Goal: Find specific page/section: Find specific page/section

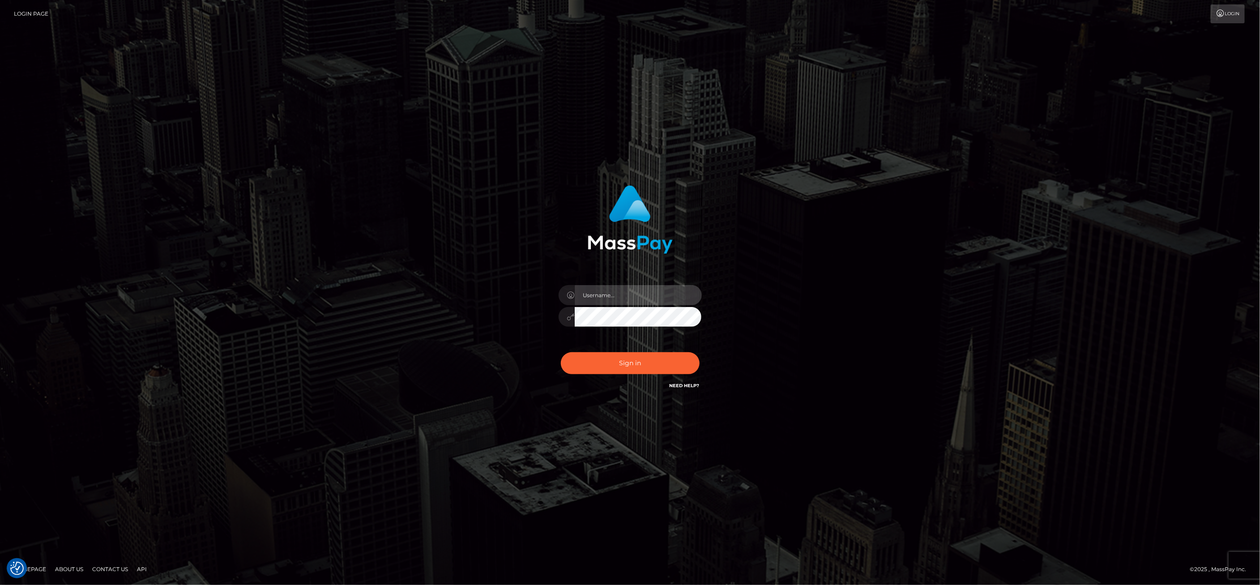
click at [620, 303] on input "text" at bounding box center [638, 295] width 127 height 20
type input "ashbil"
click at [627, 364] on button "Sign in" at bounding box center [630, 363] width 139 height 22
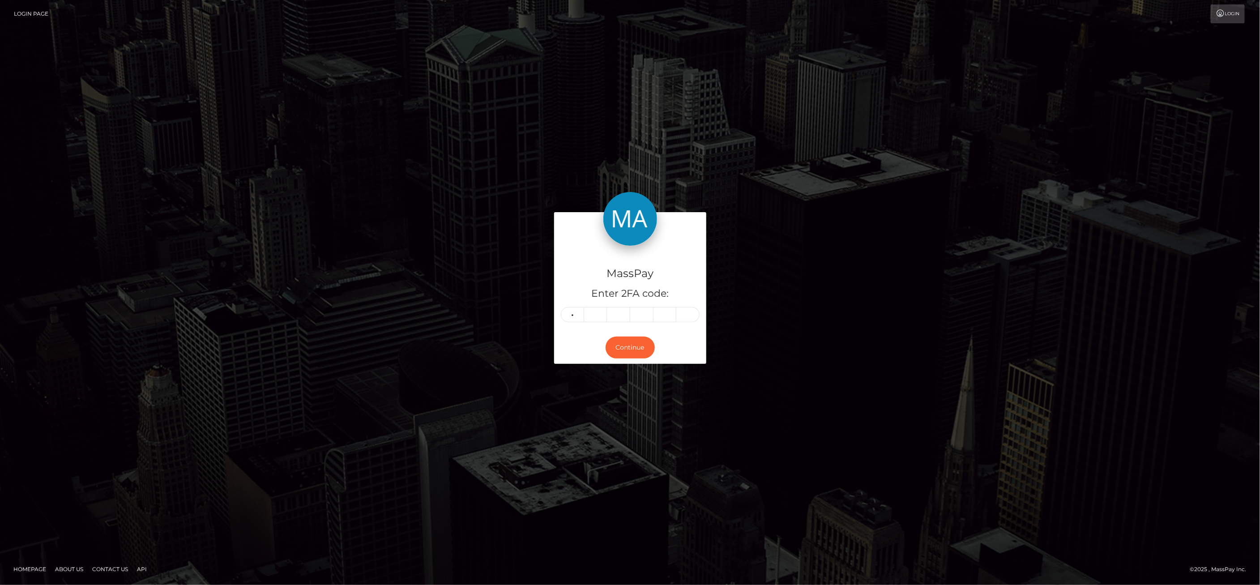
type input "7"
type input "0"
type input "7"
type input "3"
type input "9"
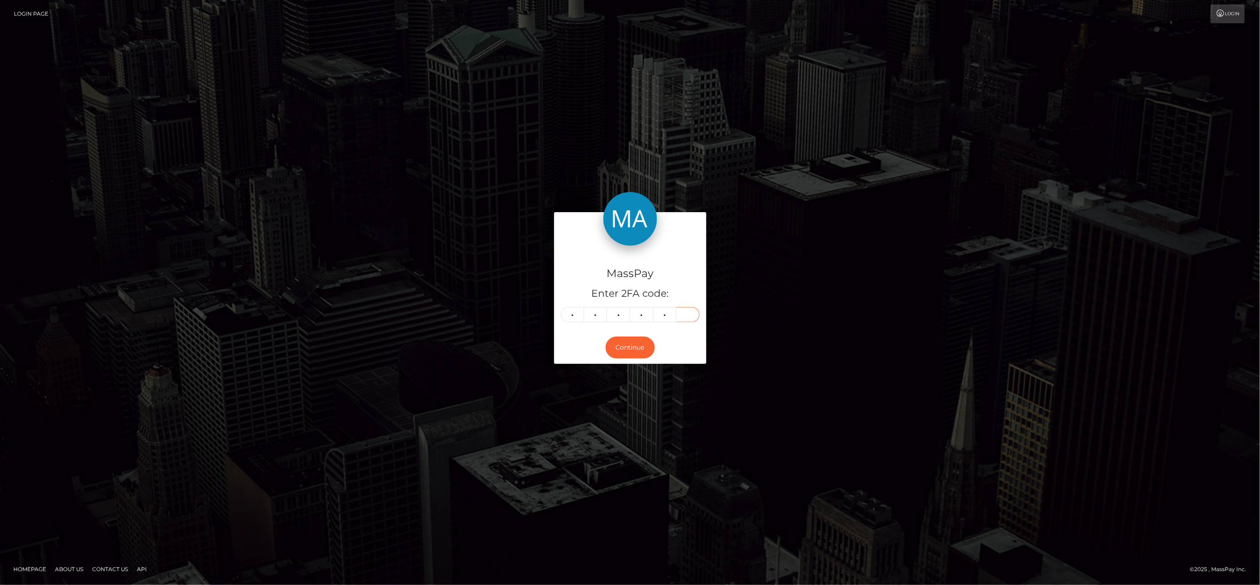
type input "5"
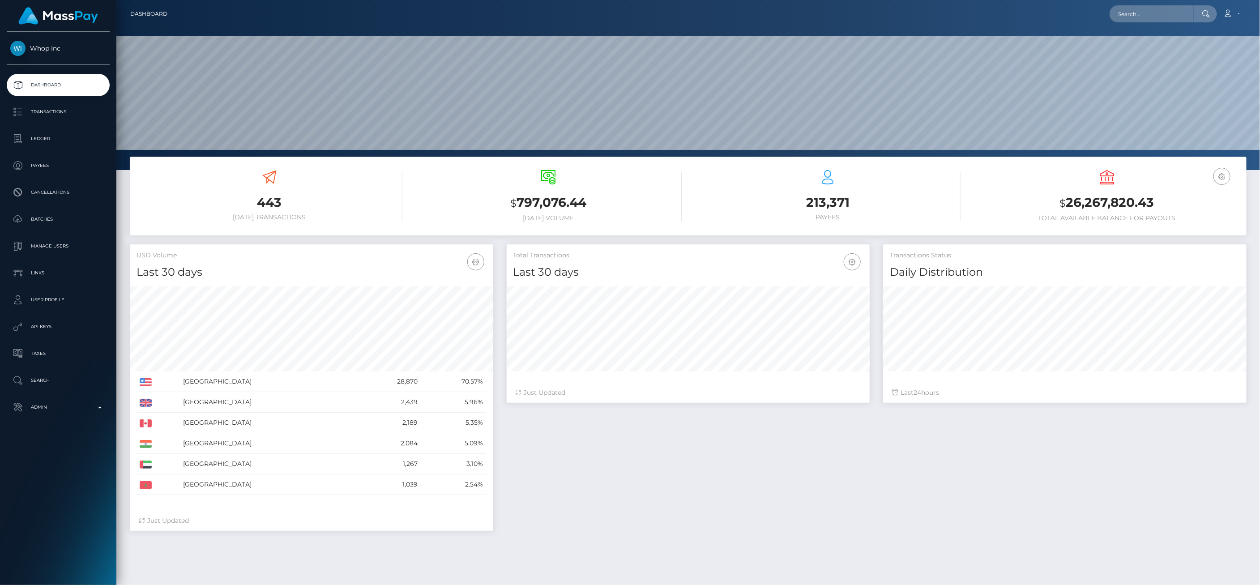
scroll to position [50, 0]
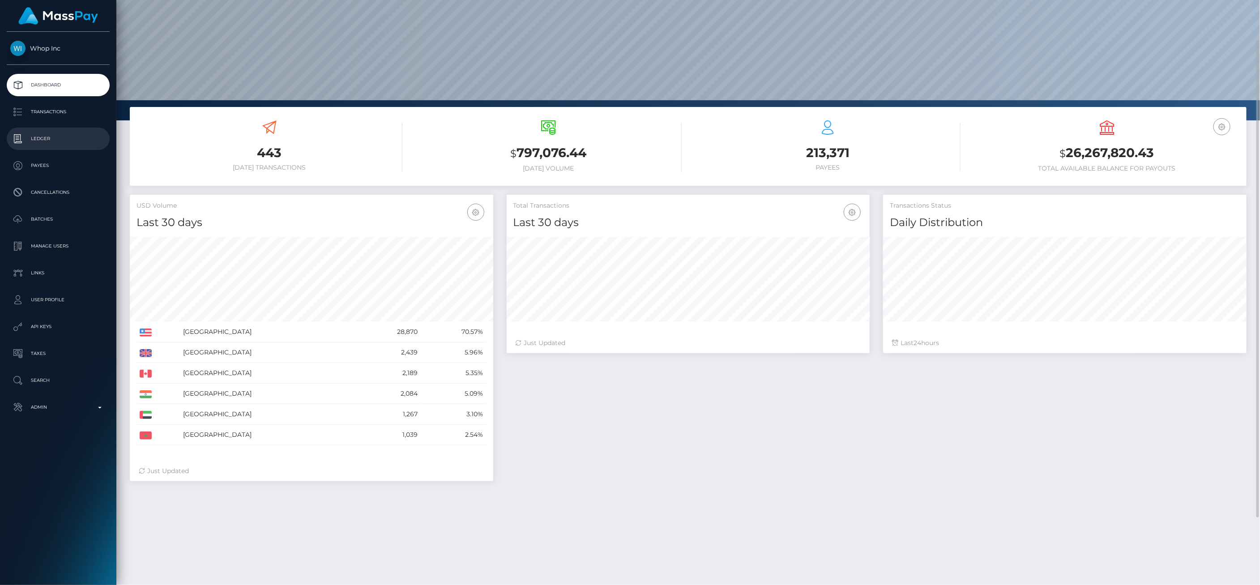
click at [62, 135] on p "Ledger" at bounding box center [58, 138] width 96 height 13
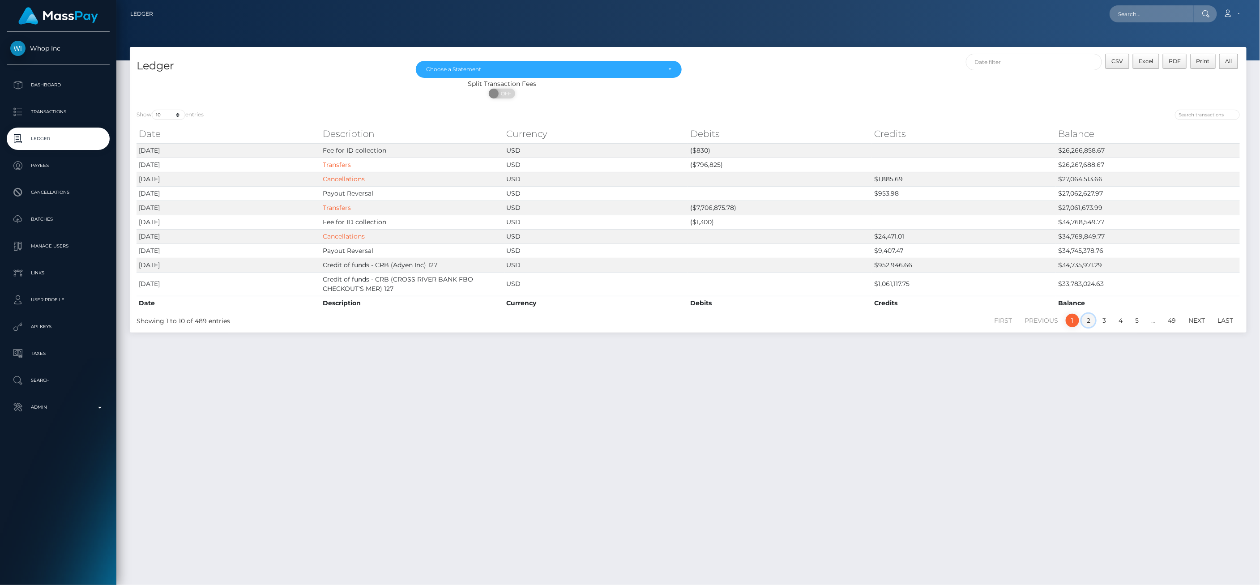
click at [1093, 322] on link "2" at bounding box center [1088, 320] width 13 height 13
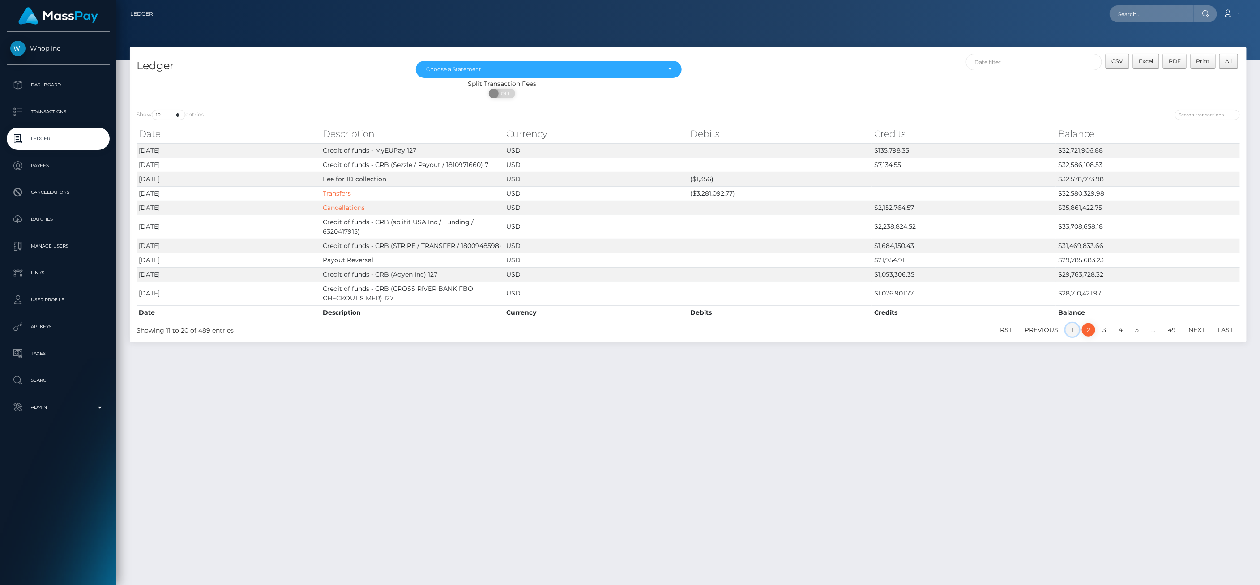
click at [1071, 327] on link "1" at bounding box center [1072, 329] width 13 height 13
